Goal: Information Seeking & Learning: Learn about a topic

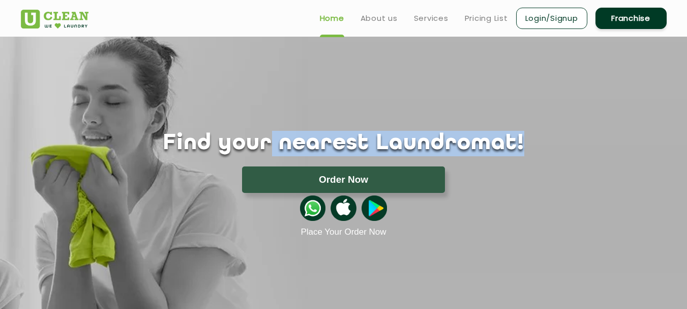
drag, startPoint x: 286, startPoint y: 151, endPoint x: 493, endPoint y: 149, distance: 207.0
click at [493, 149] on h1 "Find your nearest Laundromat!" at bounding box center [343, 143] width 661 height 25
click at [493, 151] on h1 "Find your nearest Laundromat!" at bounding box center [343, 143] width 661 height 25
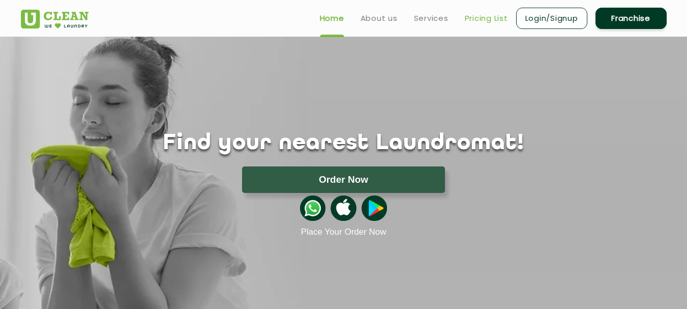
click at [487, 17] on link "Pricing List" at bounding box center [486, 18] width 43 height 12
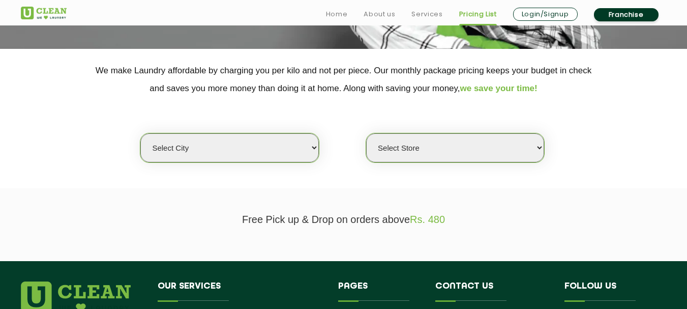
scroll to position [254, 0]
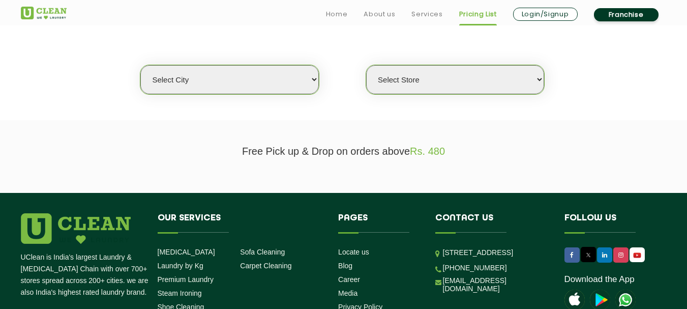
click at [234, 82] on select "Select city [GEOGRAPHIC_DATA] [GEOGRAPHIC_DATA] [GEOGRAPHIC_DATA] [GEOGRAPHIC_D…" at bounding box center [229, 79] width 178 height 29
select select "1"
click at [140, 65] on select "Select city [GEOGRAPHIC_DATA] [GEOGRAPHIC_DATA] [GEOGRAPHIC_DATA] [GEOGRAPHIC_D…" at bounding box center [229, 79] width 178 height 29
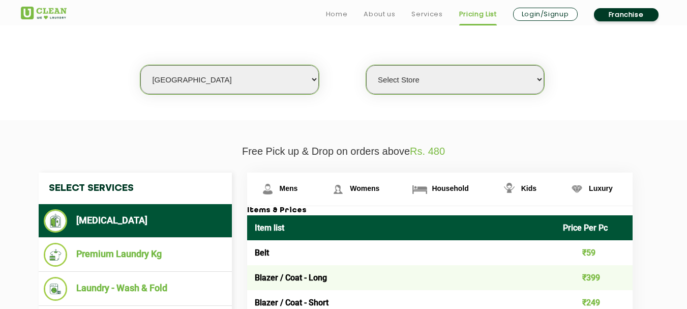
click at [432, 87] on select "Select Store [GEOGRAPHIC_DATA] [GEOGRAPHIC_DATA] 2 [GEOGRAPHIC_DATA] [PERSON_NA…" at bounding box center [455, 79] width 178 height 29
select select "608"
click at [366, 65] on select "Select Store [GEOGRAPHIC_DATA] [GEOGRAPHIC_DATA] 2 [GEOGRAPHIC_DATA] [PERSON_NA…" at bounding box center [455, 79] width 178 height 29
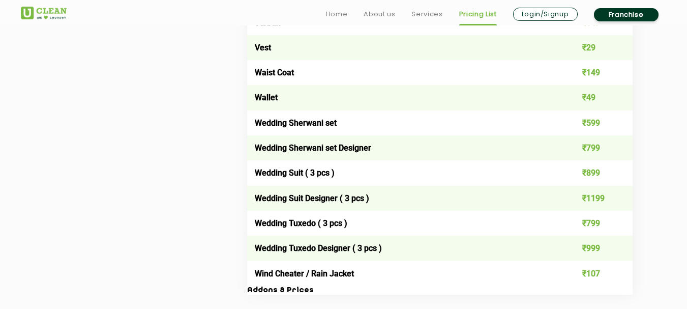
scroll to position [2034, 0]
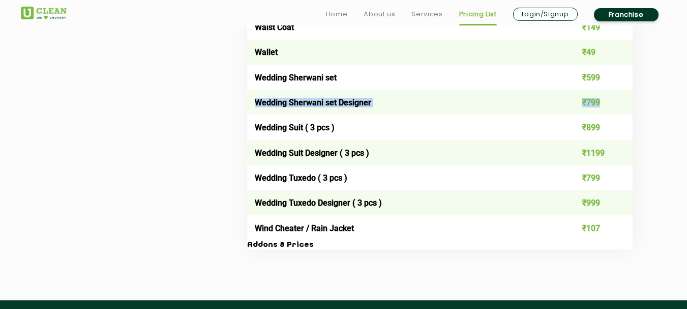
drag, startPoint x: 254, startPoint y: 102, endPoint x: 607, endPoint y: 100, distance: 353.4
click at [607, 100] on tr "Wedding Sherwani set Designer ₹799" at bounding box center [439, 102] width 385 height 25
click at [607, 100] on td "₹799" at bounding box center [593, 102] width 77 height 25
